Goal: Download file/media

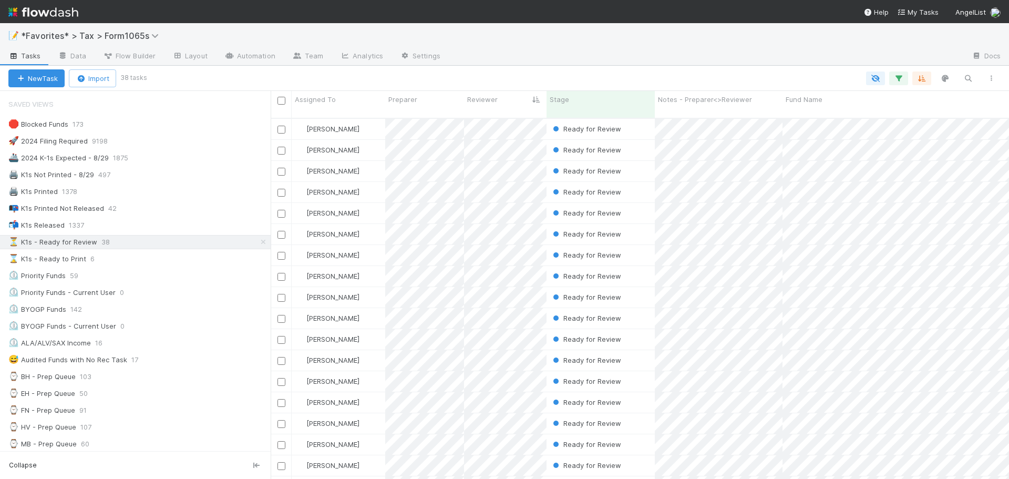
scroll to position [362, 730]
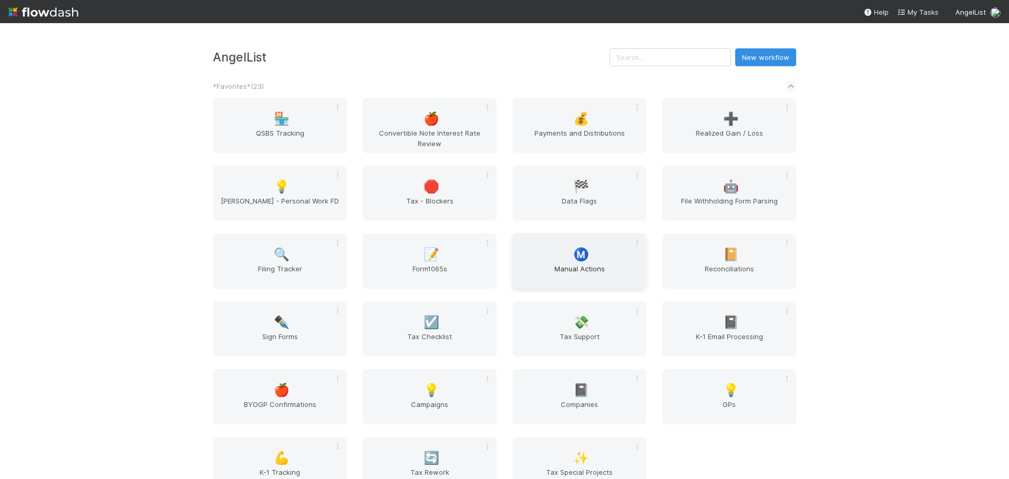
click at [580, 270] on span "Manual Actions" at bounding box center [580, 273] width 126 height 21
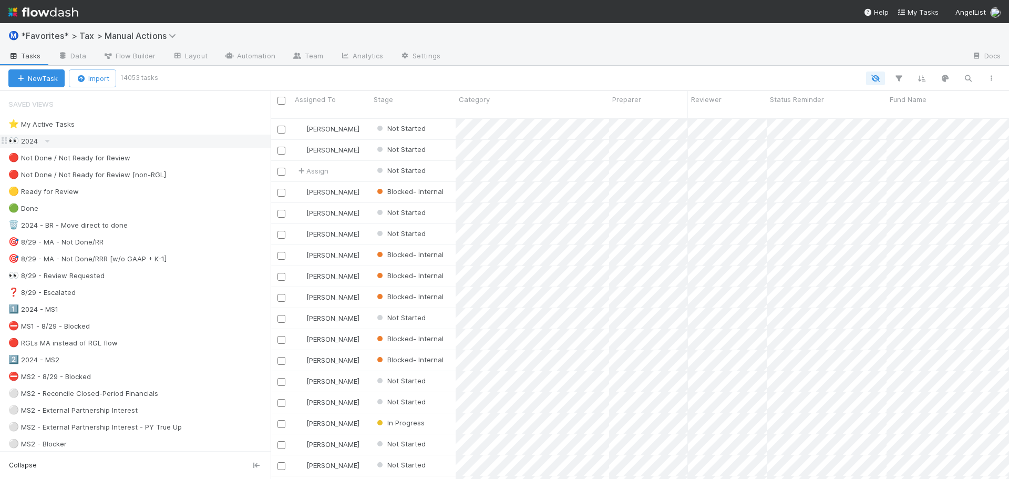
click at [68, 139] on div "👀 2024" at bounding box center [139, 141] width 262 height 13
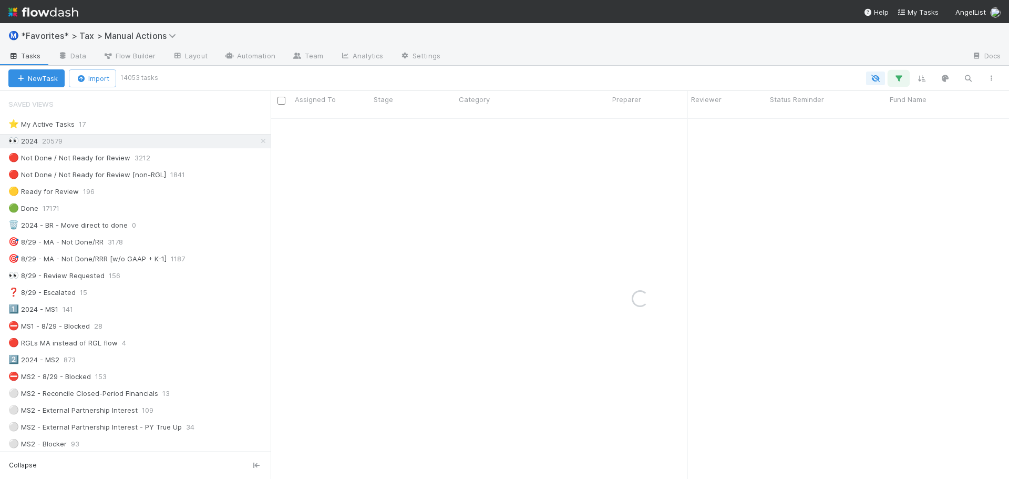
click at [906, 81] on button "button" at bounding box center [898, 78] width 19 height 14
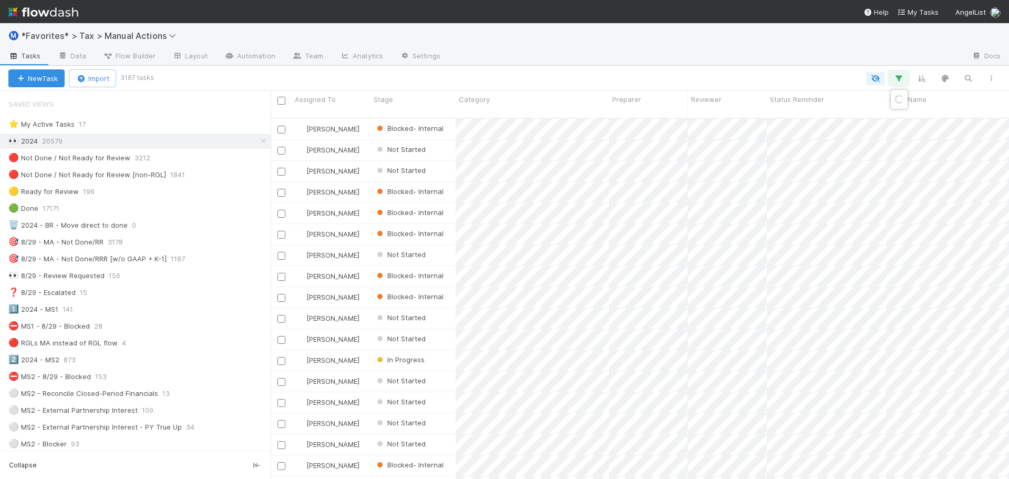
scroll to position [362, 730]
click at [903, 81] on div "Loading..." at bounding box center [504, 239] width 1009 height 479
click at [905, 80] on button "button" at bounding box center [898, 78] width 19 height 14
click at [596, 166] on link "And.." at bounding box center [602, 169] width 33 height 15
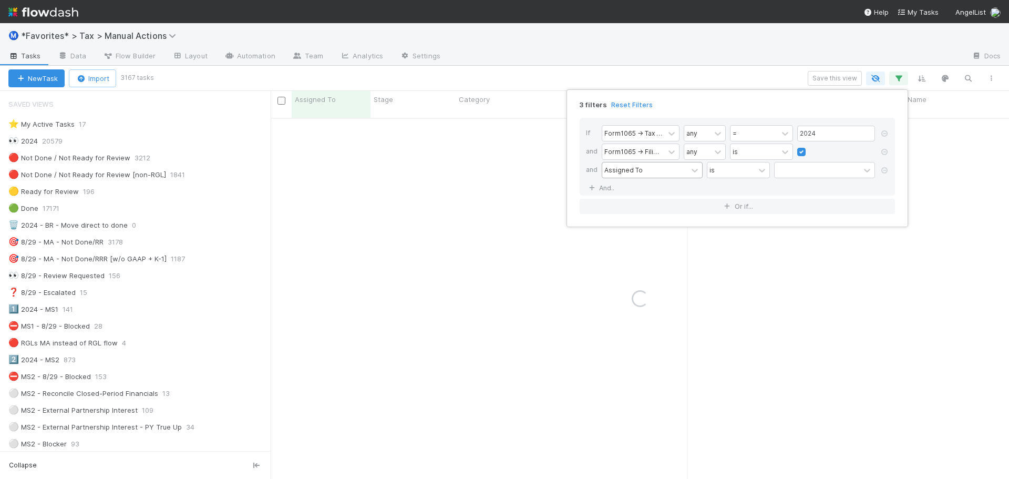
click at [621, 168] on div "Assigned To" at bounding box center [623, 169] width 38 height 9
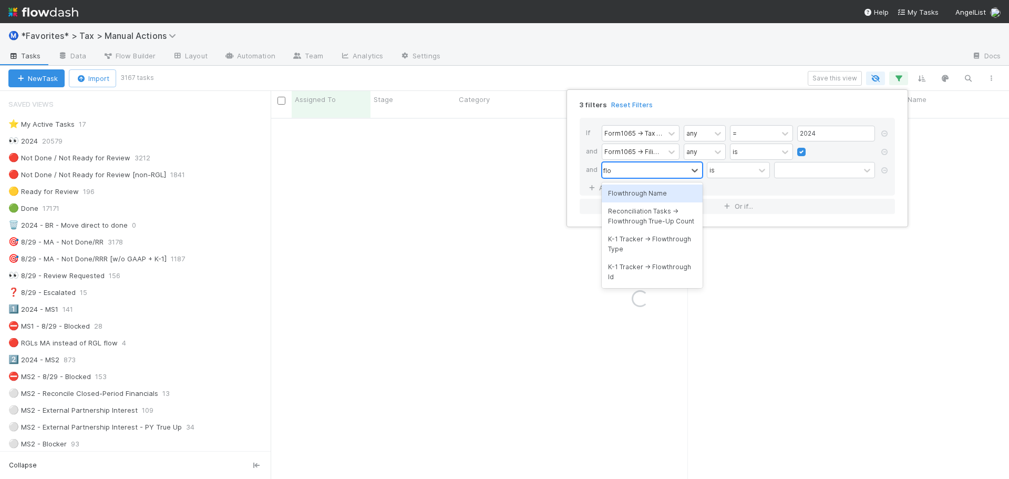
type input "flow"
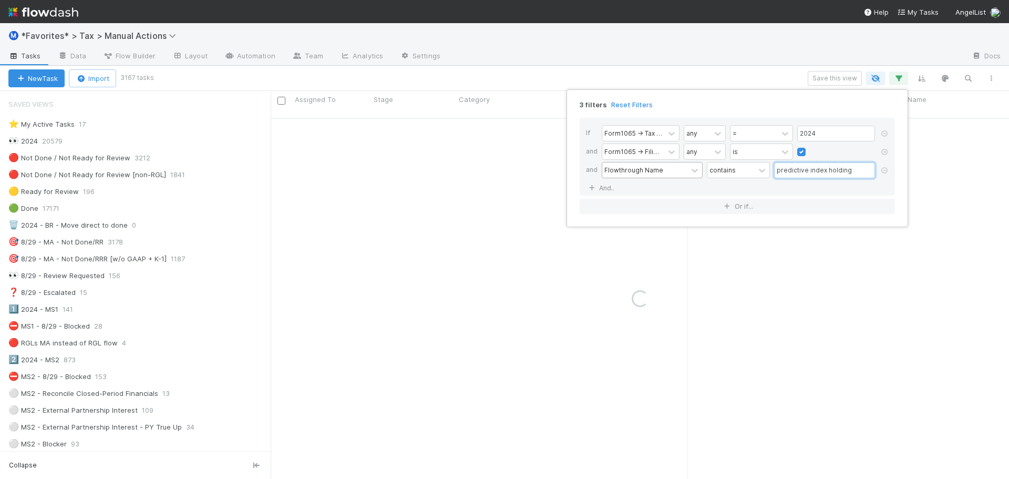
type input "predictive index holdings"
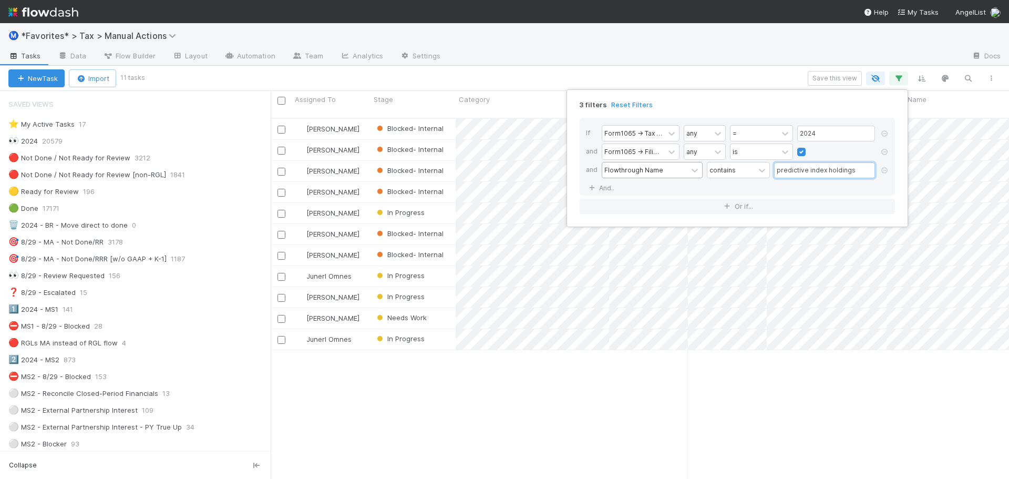
scroll to position [362, 730]
click at [582, 55] on div "3 filters Reset Filters If Form1065 -> Tax Year any = 2024 and Form1065 -> Fili…" at bounding box center [504, 239] width 1009 height 479
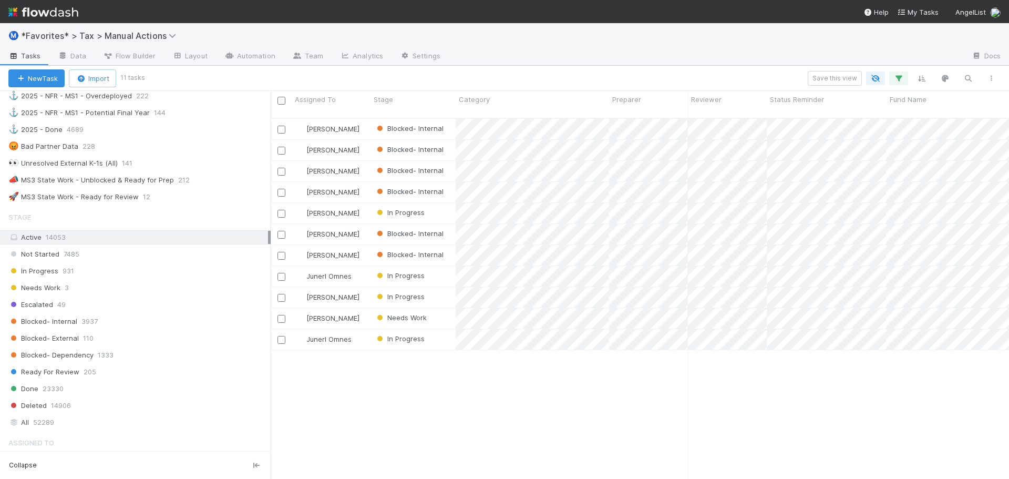
scroll to position [1051, 0]
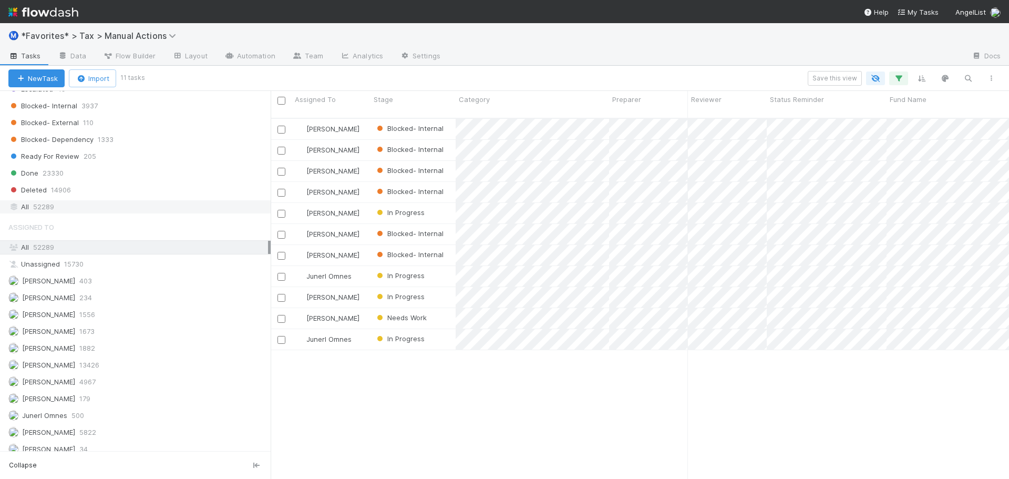
click at [75, 202] on div "All 52289" at bounding box center [138, 206] width 260 height 13
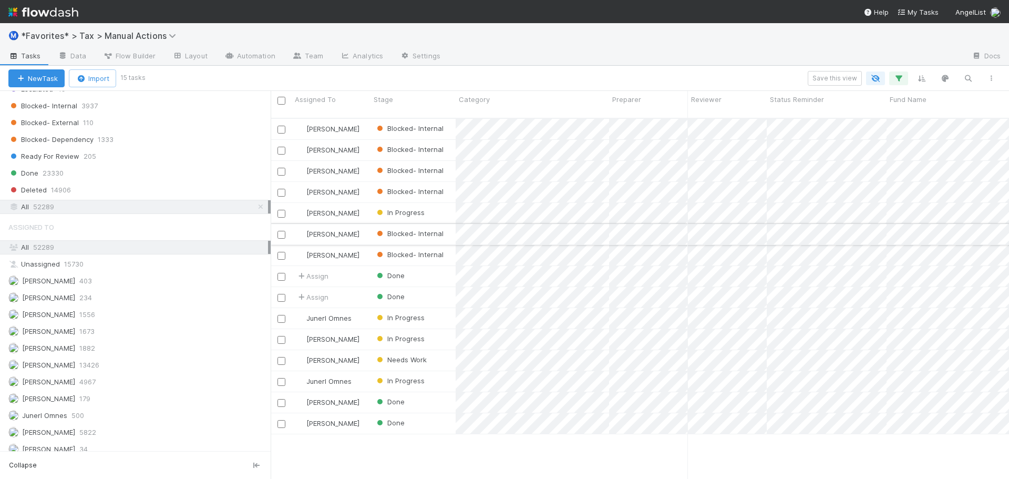
scroll to position [362, 730]
click at [898, 79] on icon "button" at bounding box center [898, 78] width 11 height 9
click at [610, 189] on link "And.." at bounding box center [602, 187] width 33 height 15
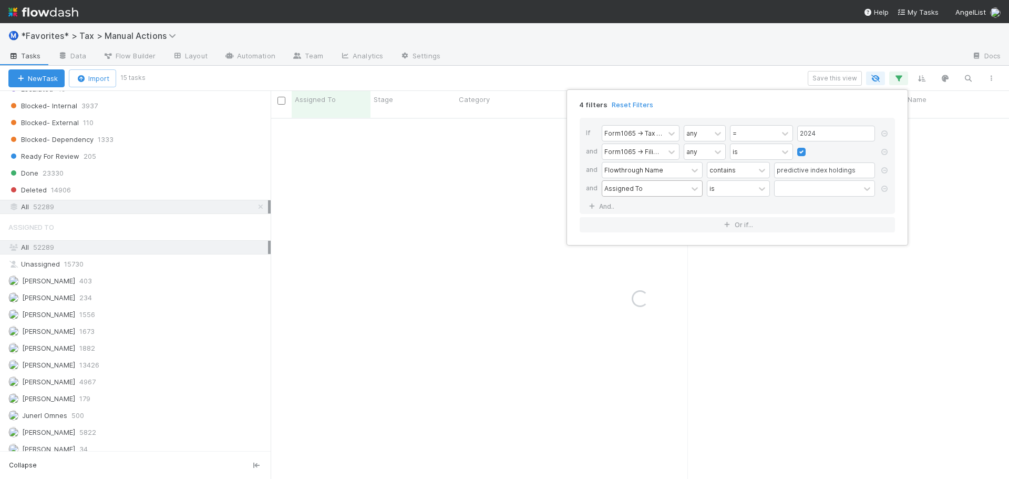
click at [617, 185] on div "Assigned To" at bounding box center [623, 187] width 38 height 9
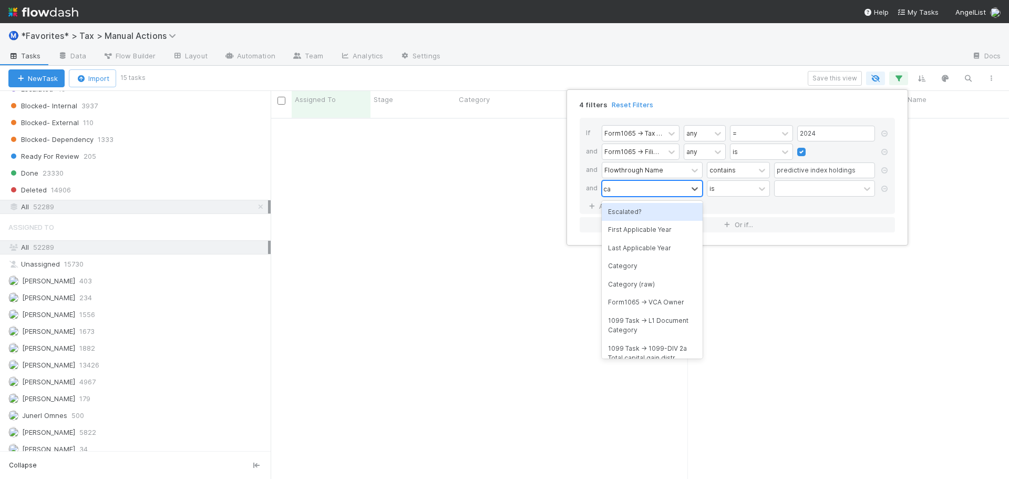
type input "cat"
click at [637, 212] on div "Category" at bounding box center [652, 212] width 101 height 18
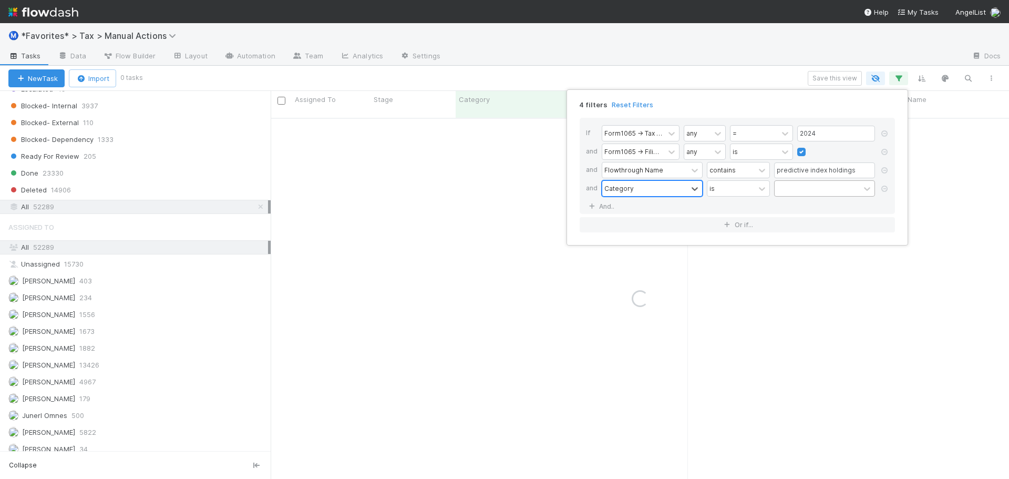
click at [781, 187] on div at bounding box center [817, 188] width 85 height 15
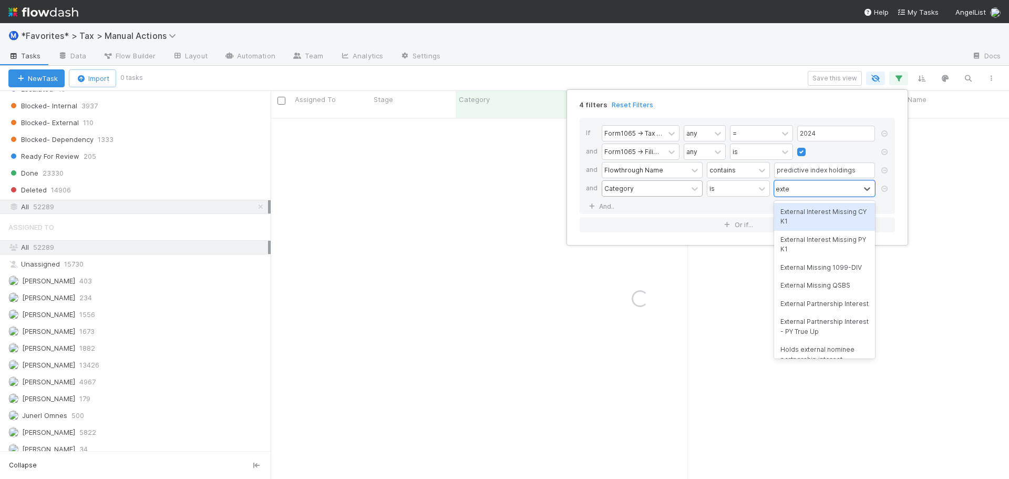
type input "exter"
click at [822, 308] on div "External Partnership Interest" at bounding box center [824, 304] width 101 height 18
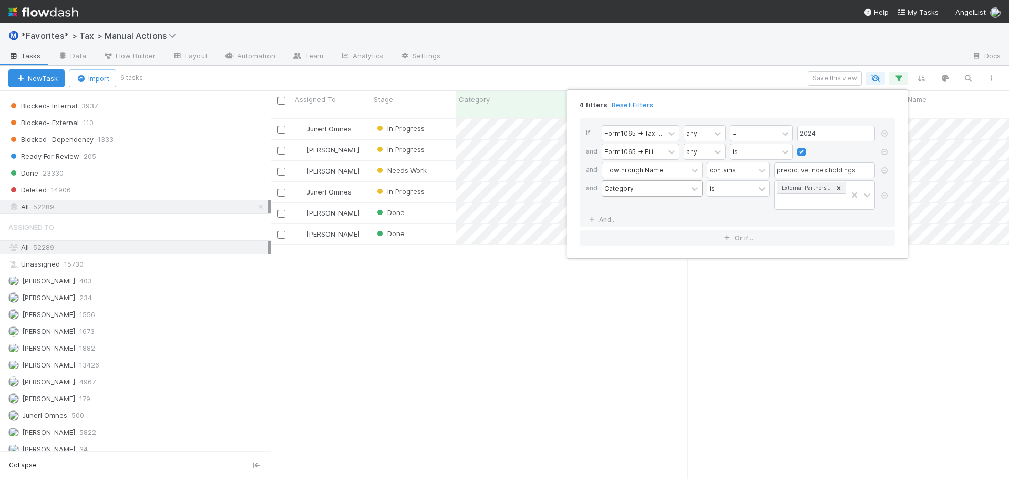
scroll to position [362, 730]
click at [540, 296] on div "4 filters Reset Filters If Form1065 -> Tax Year any = 2024 and Form1065 -> Fili…" at bounding box center [504, 239] width 1009 height 479
drag, startPoint x: 365, startPoint y: 475, endPoint x: 820, endPoint y: 349, distance: 472.2
click at [822, 350] on div "Junerl Omnes In Progress 10/1/24, 2:46:47 AM 8/4/25, 6:07:26 PM 0 0 0 1 1 Johnm…" at bounding box center [640, 303] width 738 height 369
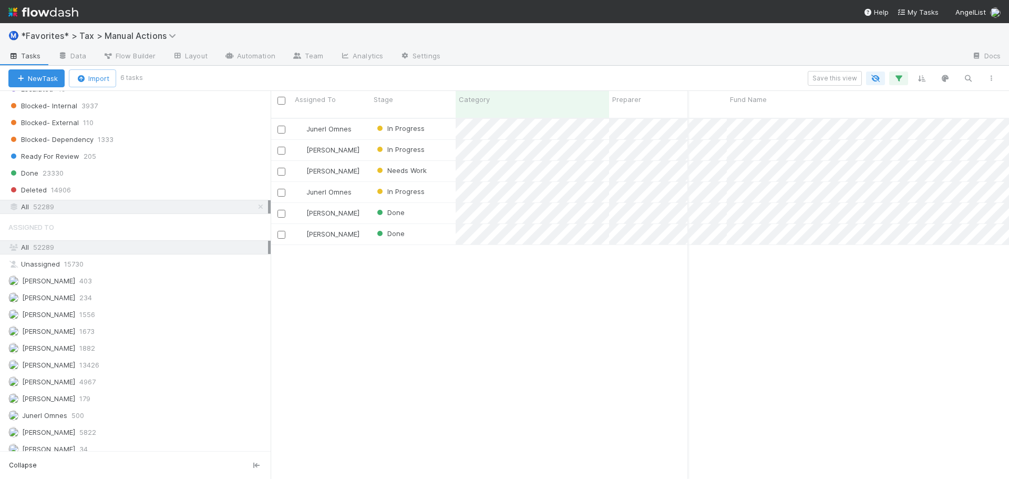
scroll to position [0, 173]
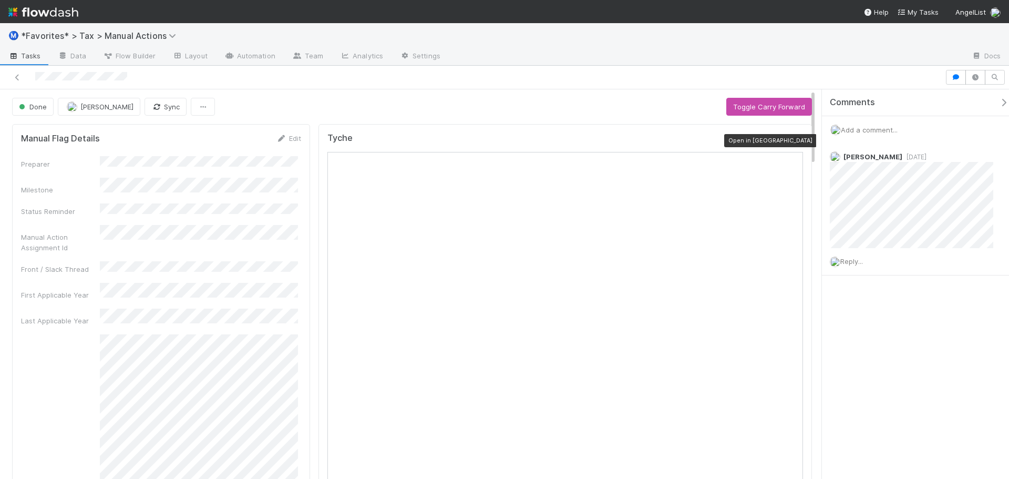
click at [792, 142] on icon at bounding box center [797, 140] width 11 height 7
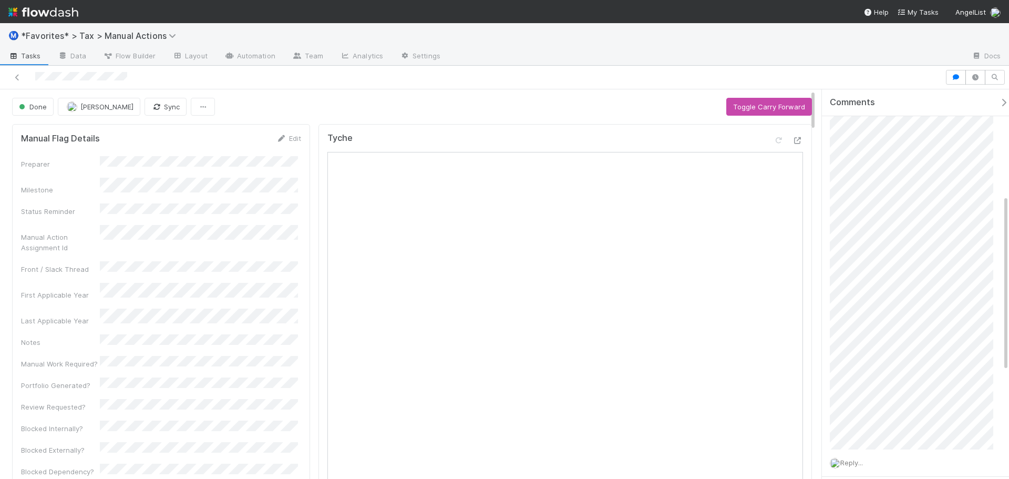
scroll to position [473, 0]
click at [795, 140] on icon at bounding box center [797, 140] width 11 height 7
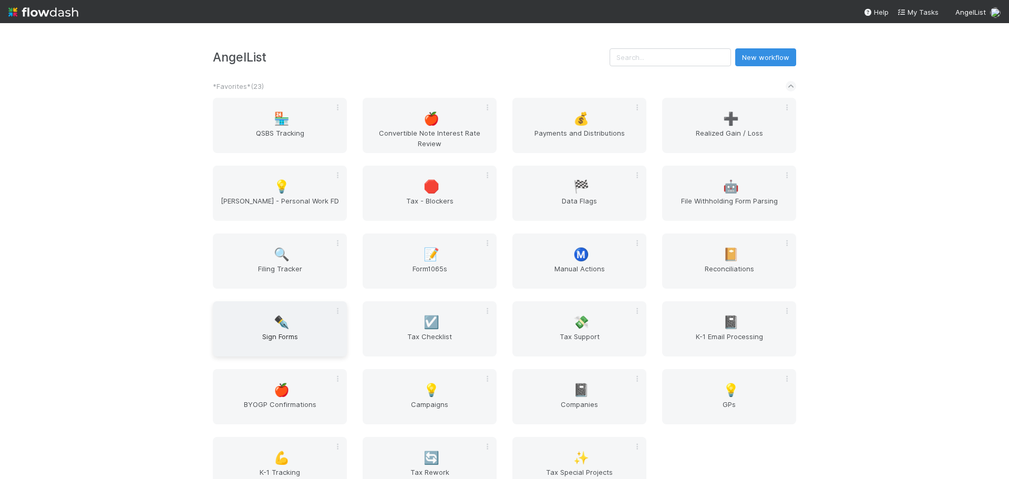
click at [297, 336] on span "Sign Forms" at bounding box center [280, 341] width 126 height 21
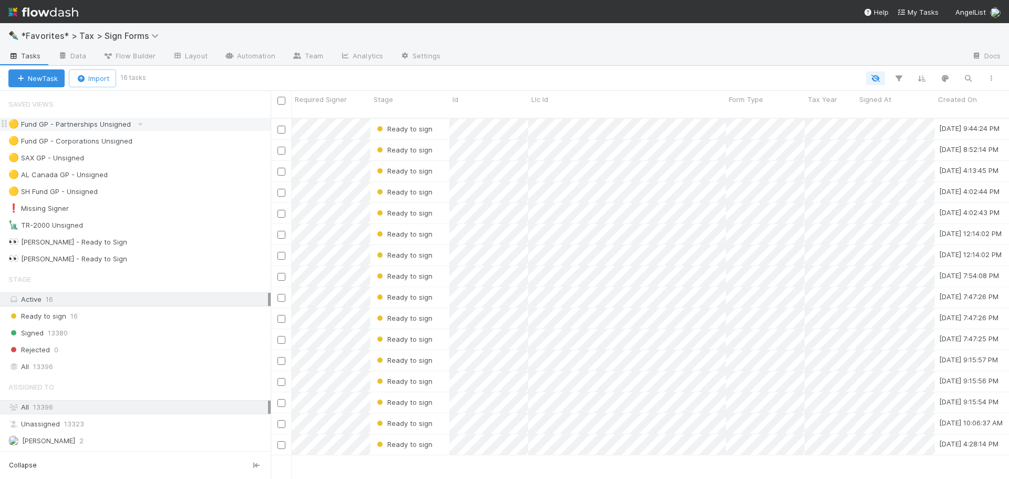
scroll to position [362, 730]
click at [121, 327] on div "Signed 13380" at bounding box center [139, 332] width 262 height 13
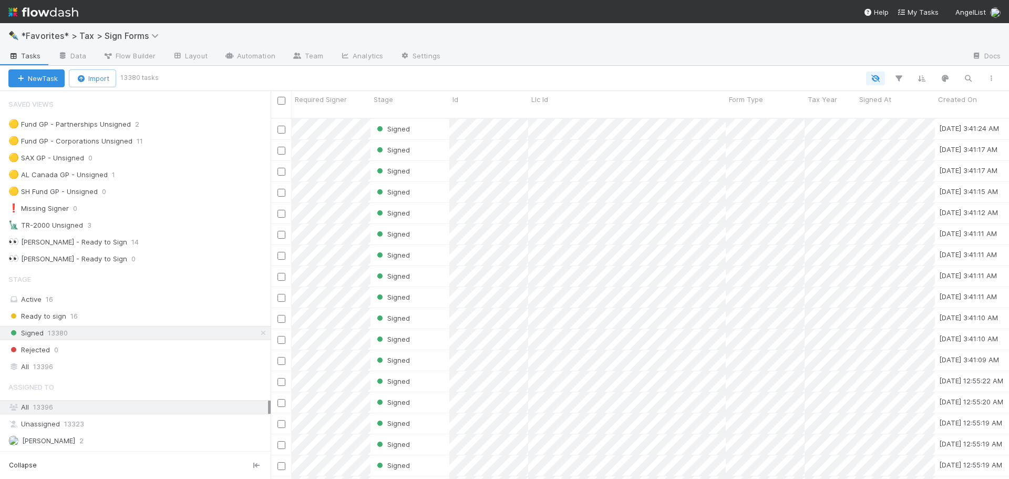
scroll to position [362, 730]
click at [893, 77] on button "button" at bounding box center [898, 78] width 19 height 14
click at [690, 110] on button "Add Filter" at bounding box center [737, 109] width 315 height 15
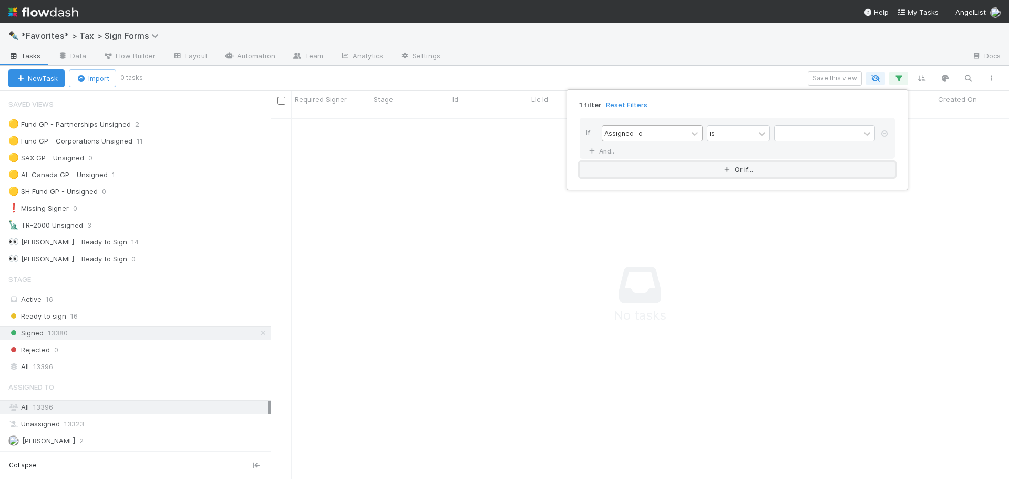
scroll to position [354, 730]
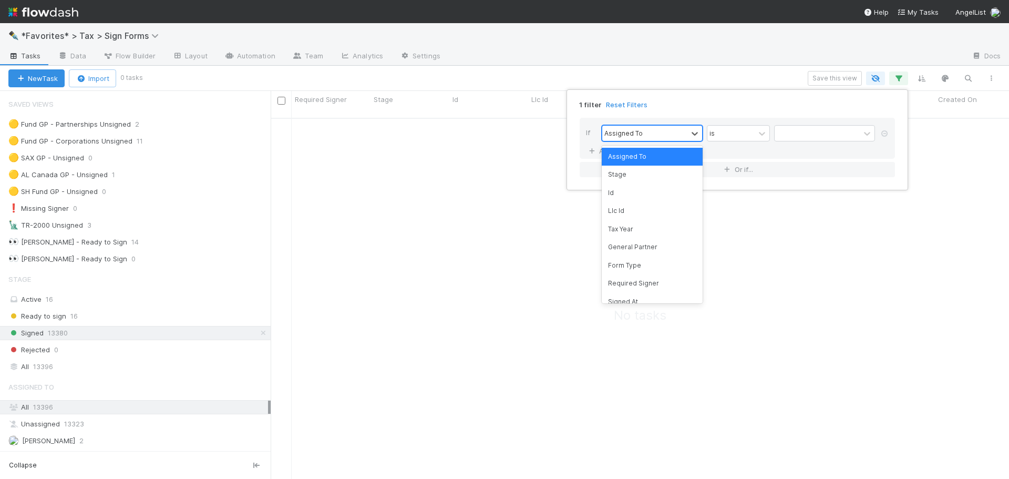
click at [617, 138] on div "Assigned To" at bounding box center [623, 132] width 38 height 9
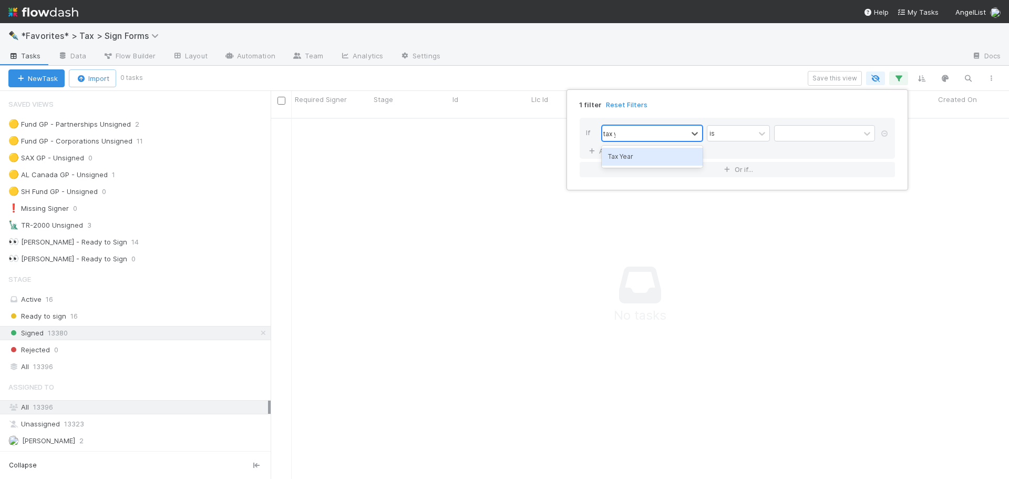
type input "tax year"
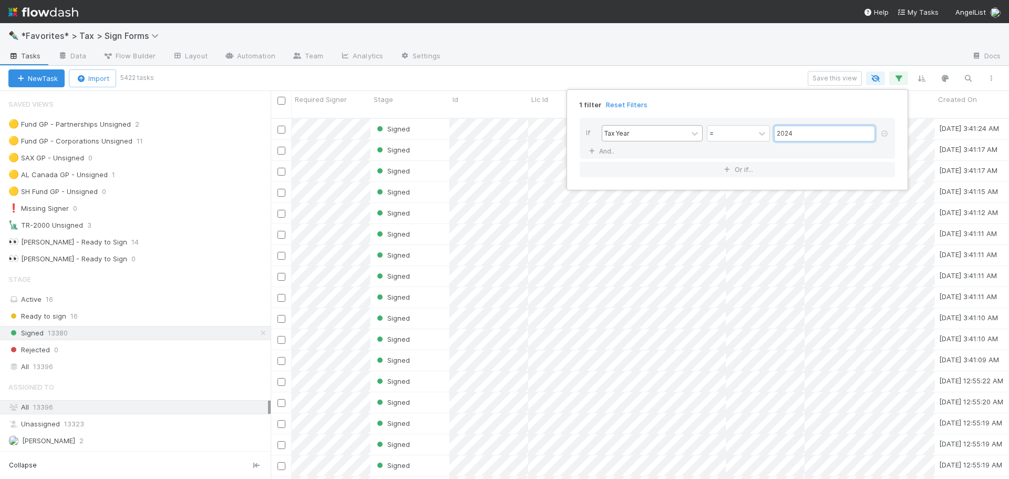
type input "2024"
click at [586, 143] on link "And.." at bounding box center [602, 150] width 33 height 15
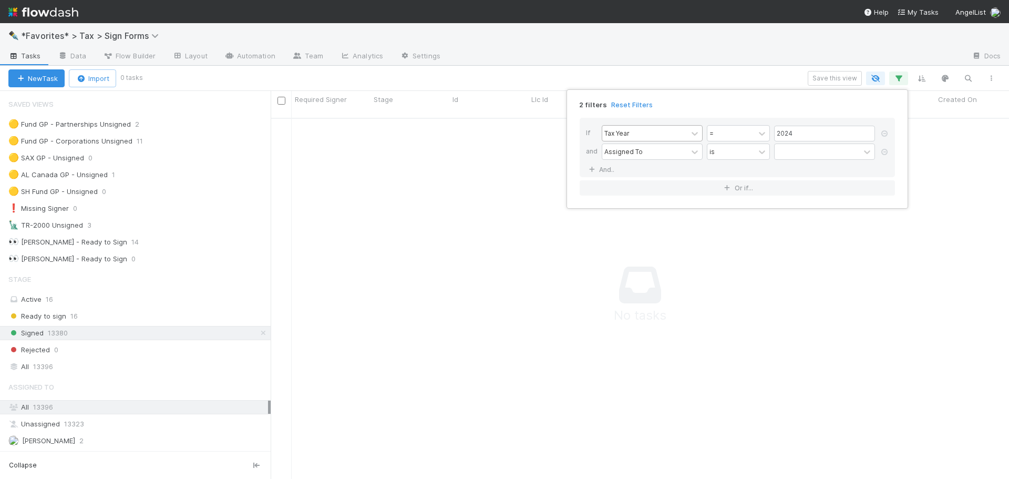
scroll to position [354, 730]
type input "form"
type input "887"
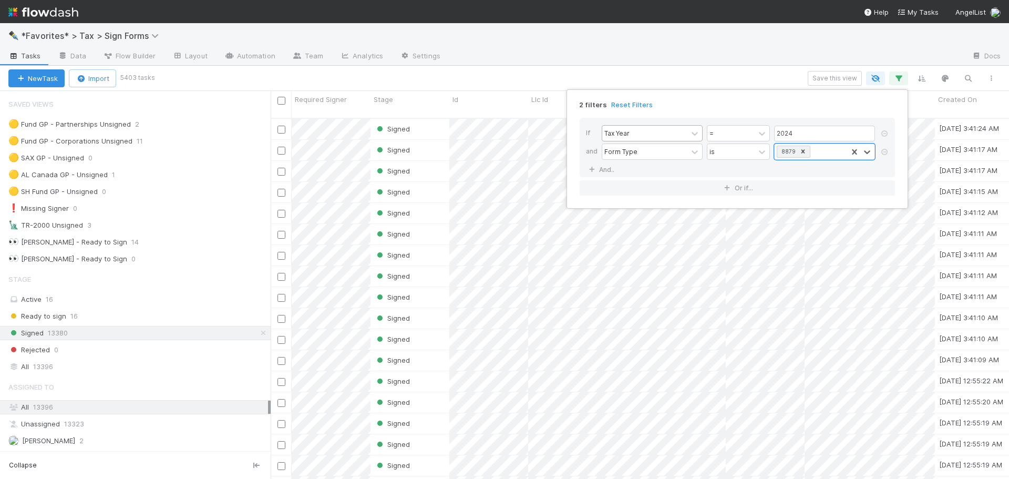
scroll to position [362, 730]
click at [661, 76] on div "2 filters Reset Filters If Tax Year = 2024 and Form Type is 8879 And.. Or if..." at bounding box center [504, 239] width 1009 height 479
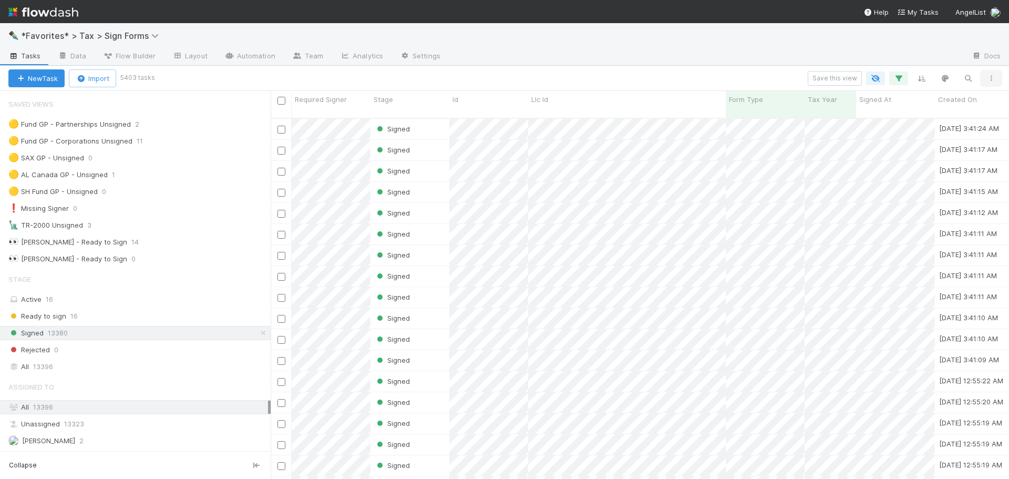
click at [995, 77] on icon "button" at bounding box center [991, 78] width 11 height 6
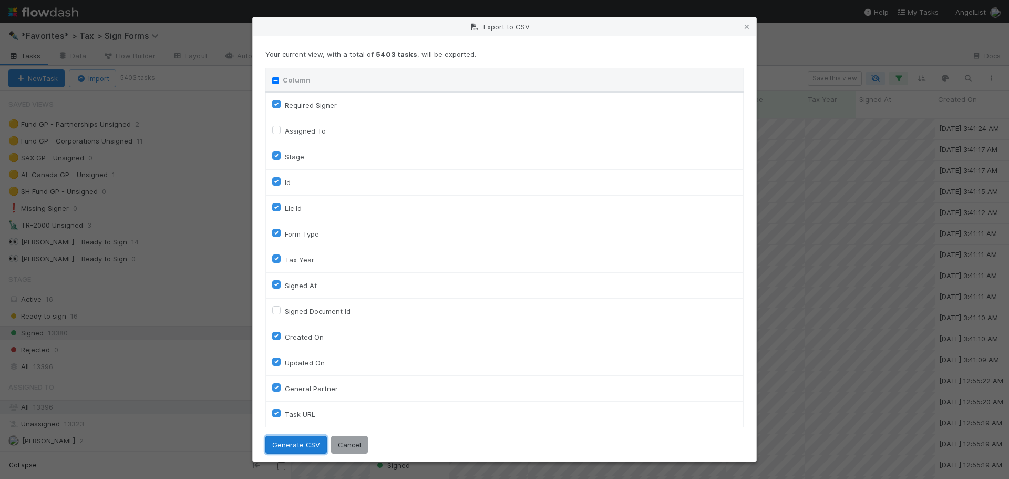
click at [293, 450] on button "Generate CSV" at bounding box center [295, 445] width 61 height 18
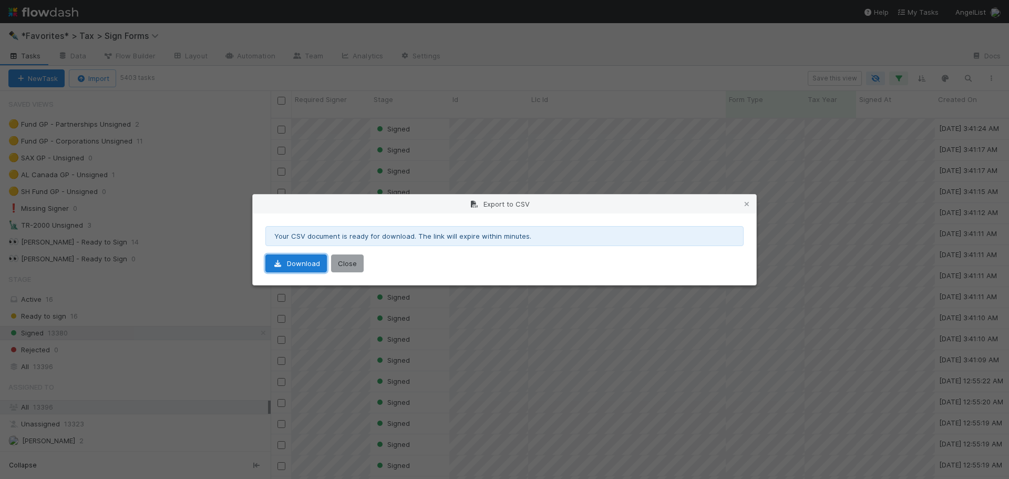
click at [310, 260] on link "Download" at bounding box center [295, 263] width 61 height 18
click at [748, 202] on icon at bounding box center [746, 204] width 11 height 7
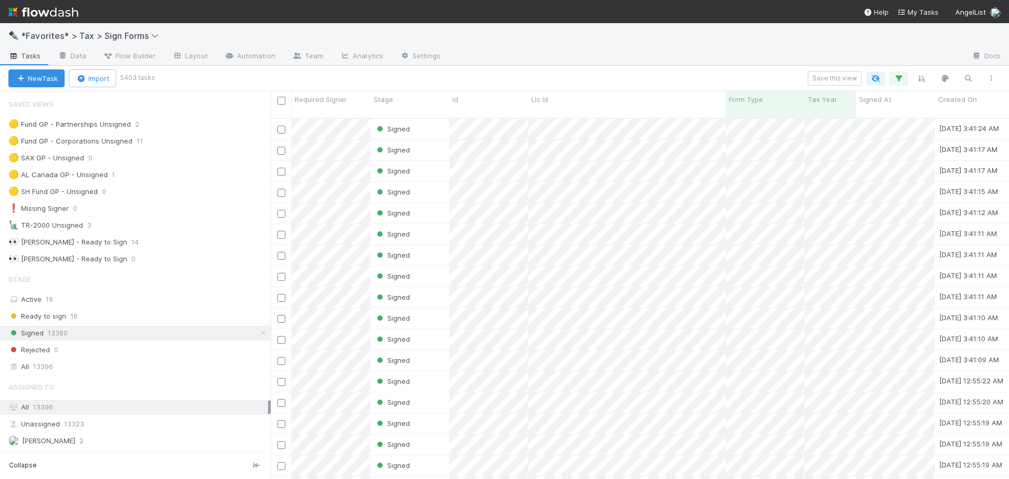
click at [43, 8] on img at bounding box center [43, 12] width 70 height 18
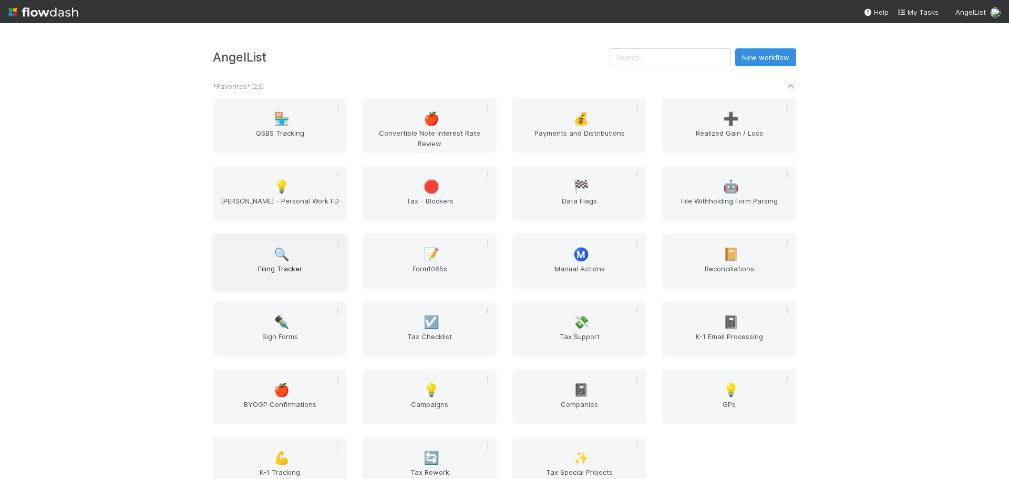
click at [285, 261] on div "🔍 Filing Tracker" at bounding box center [280, 260] width 134 height 55
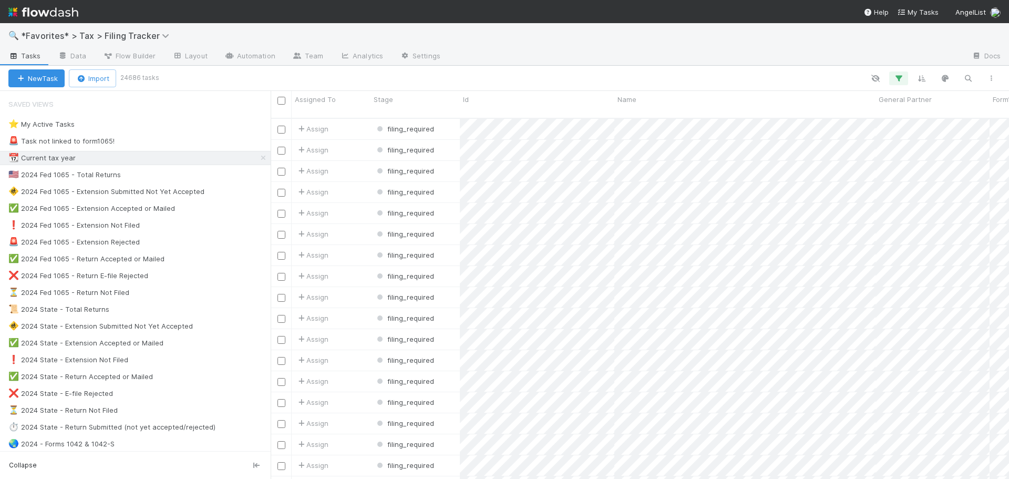
drag, startPoint x: 146, startPoint y: 204, endPoint x: 514, endPoint y: 40, distance: 403.4
click at [514, 40] on div "🔍 *Favorites* > Tax > Filing Tracker" at bounding box center [504, 35] width 1009 height 25
click at [119, 163] on div "📆 Current tax year" at bounding box center [139, 157] width 262 height 13
click at [119, 163] on div "📆 Current tax year 24960" at bounding box center [139, 157] width 262 height 13
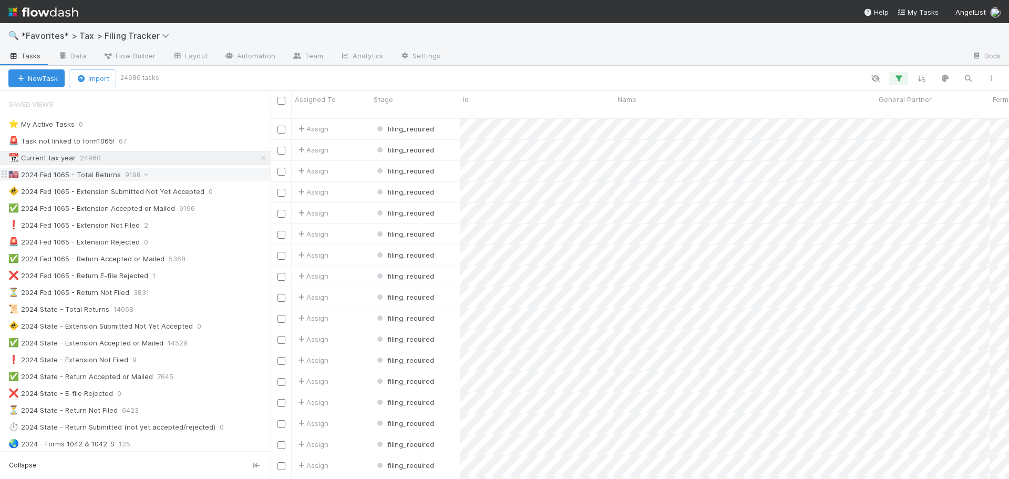
click at [193, 178] on div "🇺🇸 2024 Fed 1065 - Total Returns 9198" at bounding box center [139, 174] width 262 height 13
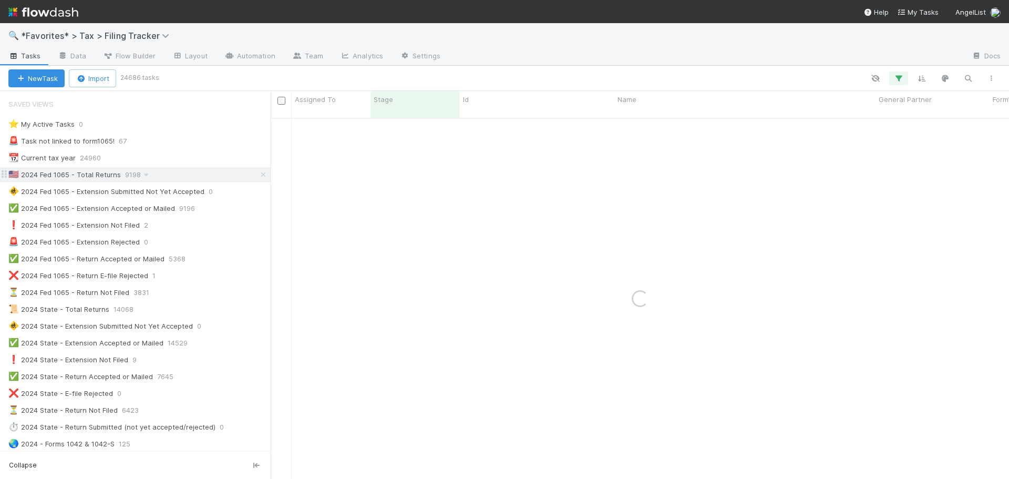
drag, startPoint x: 192, startPoint y: 179, endPoint x: 164, endPoint y: 176, distance: 28.0
click at [164, 176] on div "🇺🇸 2024 Fed 1065 - Total Returns 9198" at bounding box center [139, 174] width 262 height 13
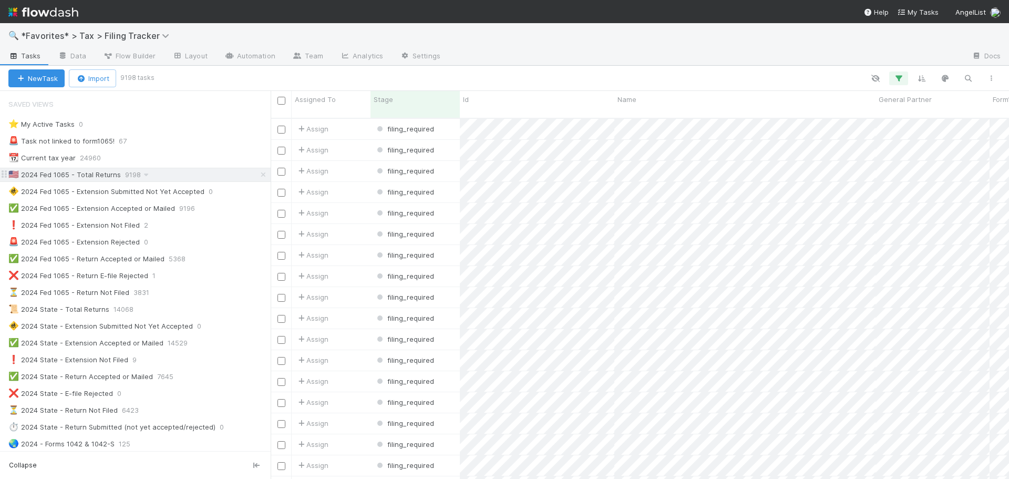
scroll to position [362, 730]
click at [987, 78] on icon "button" at bounding box center [991, 78] width 11 height 6
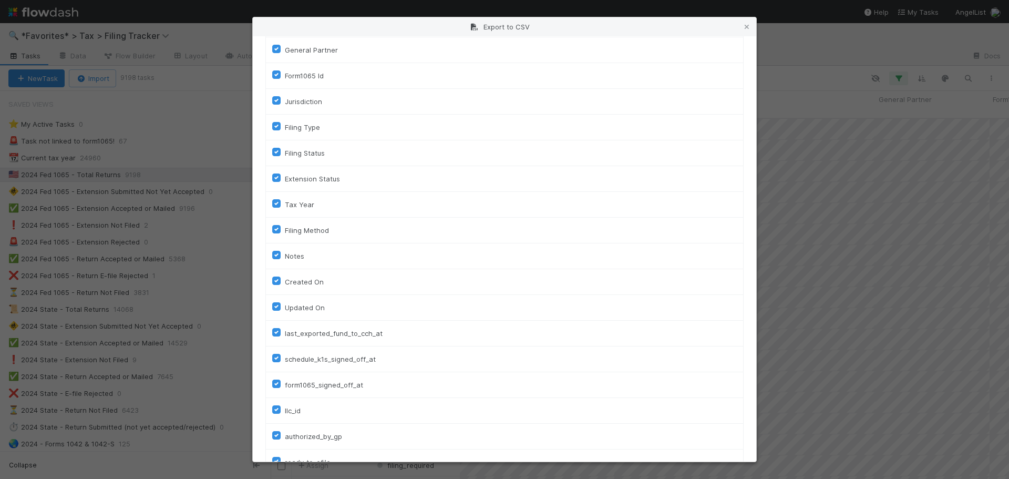
scroll to position [288, 0]
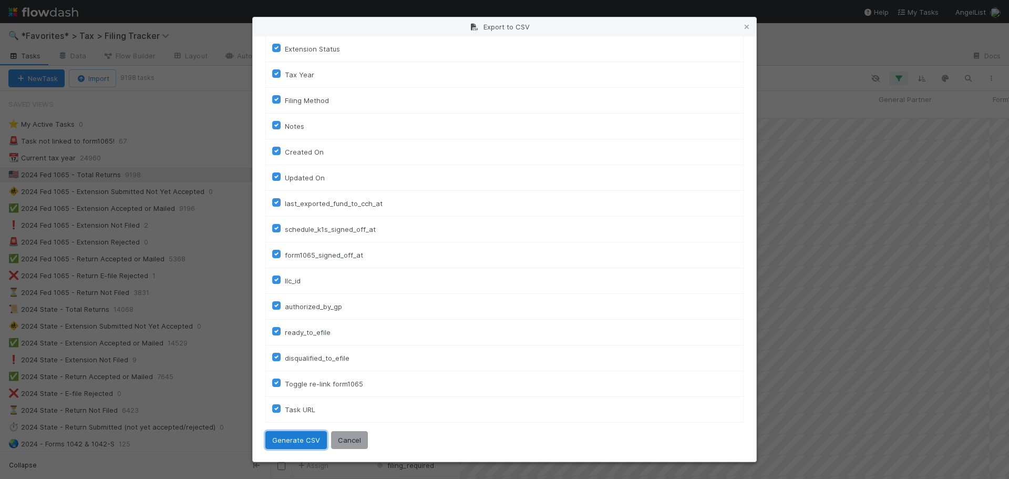
click at [303, 436] on button "Generate CSV" at bounding box center [295, 440] width 61 height 18
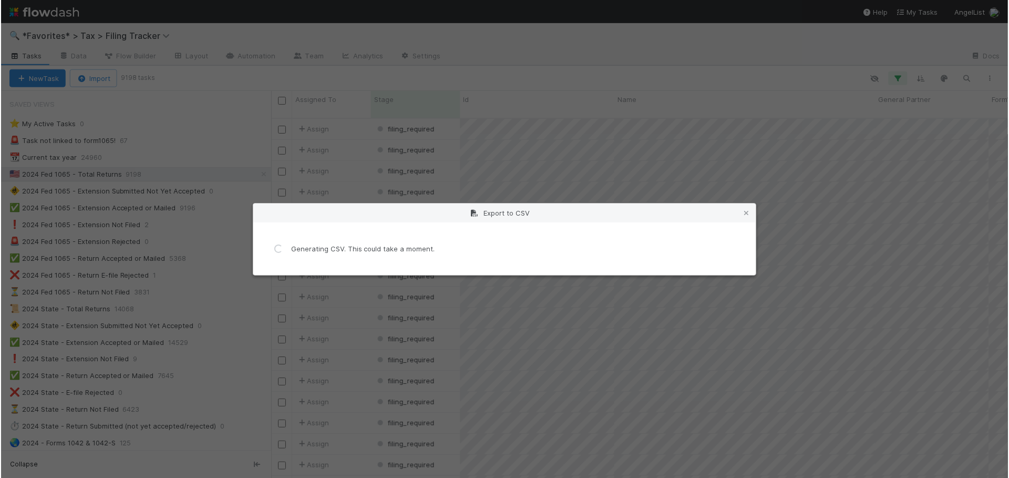
scroll to position [0, 0]
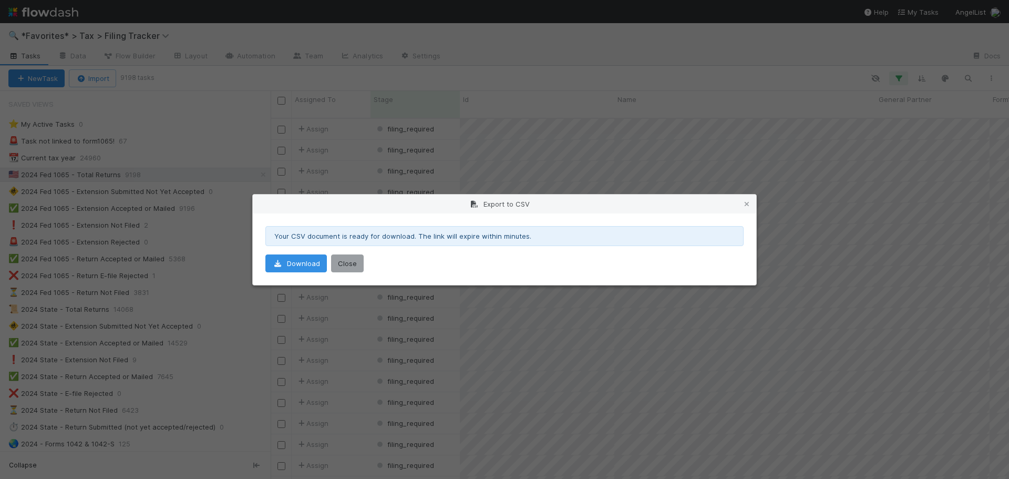
click at [325, 244] on div "Your CSV document is ready for download. The link will expire within minutes." at bounding box center [504, 236] width 478 height 20
click at [297, 255] on link "Download" at bounding box center [295, 263] width 61 height 18
click at [750, 203] on icon at bounding box center [746, 204] width 11 height 7
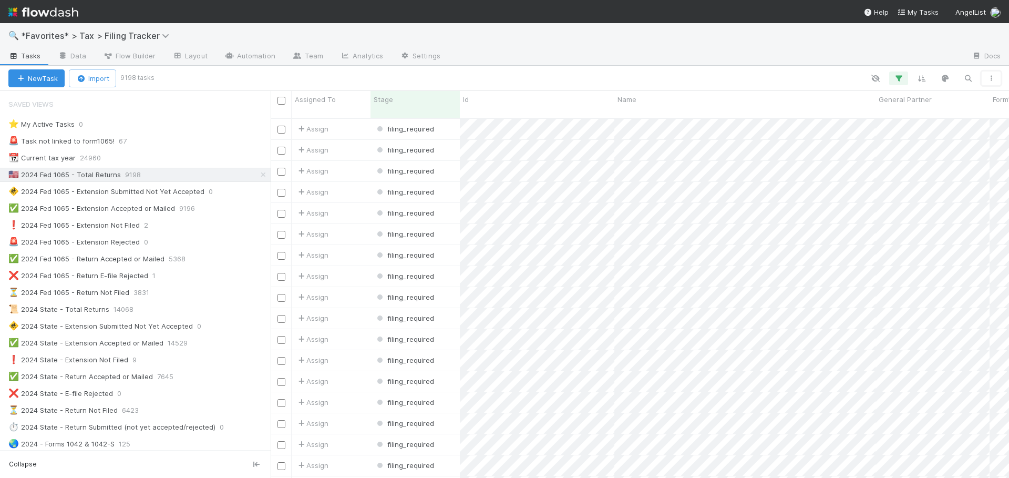
scroll to position [360, 730]
click at [526, 55] on div at bounding box center [706, 56] width 514 height 17
